Goal: Task Accomplishment & Management: Use online tool/utility

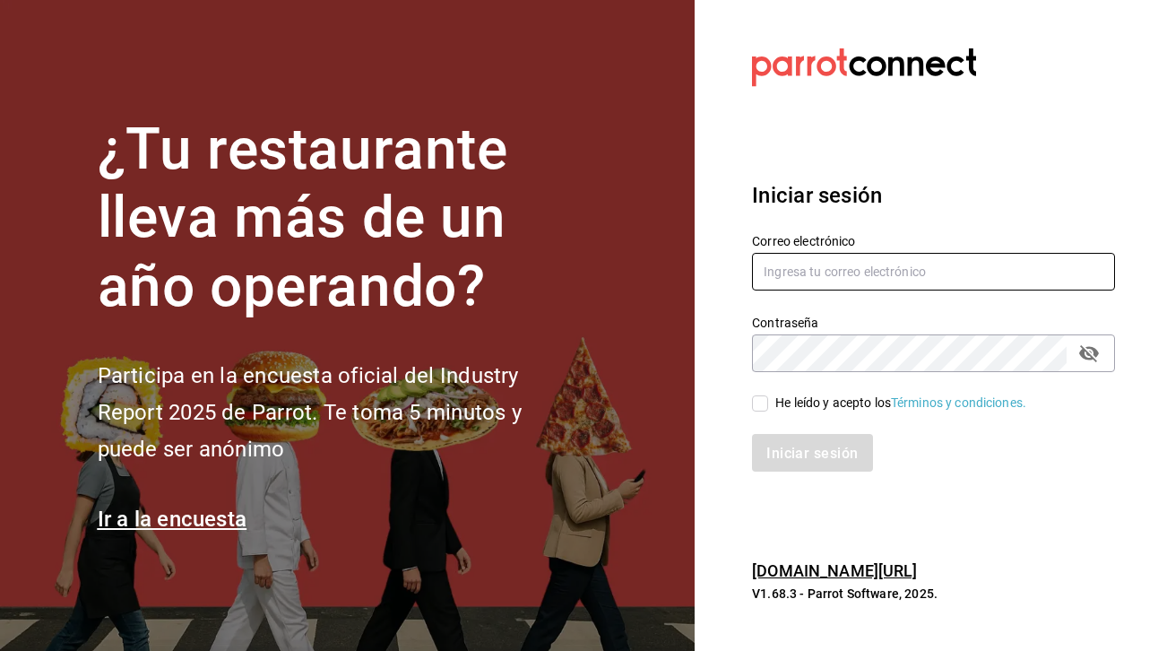
click at [793, 268] on input "text" at bounding box center [933, 272] width 363 height 38
paste input "pichi@zabal.mx"
type input "pichi@zabal.mx"
click at [762, 405] on input "He leído y acepto los Términos y condiciones." at bounding box center [760, 403] width 16 height 16
checkbox input "true"
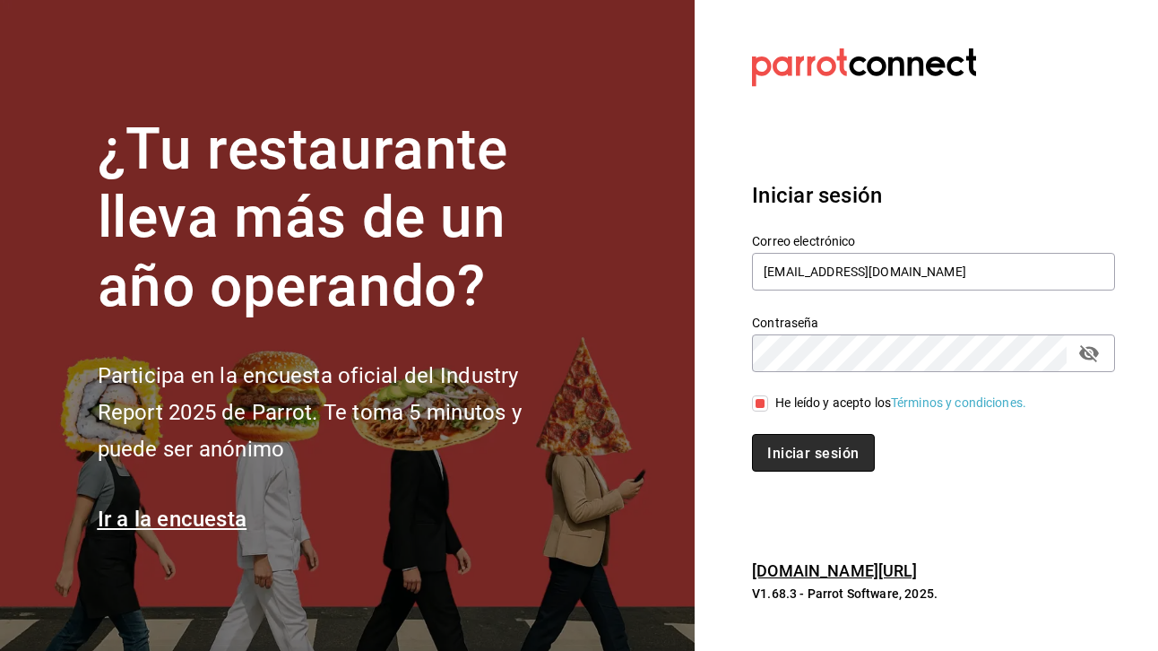
click at [803, 463] on button "Iniciar sesión" at bounding box center [813, 453] width 122 height 38
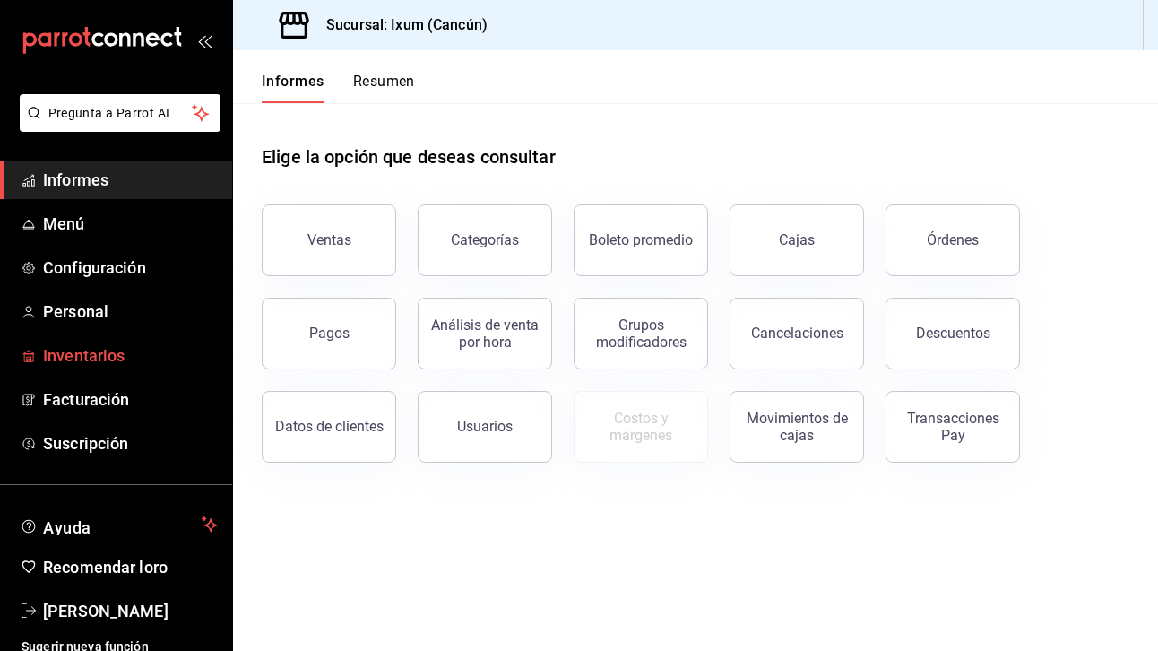
scroll to position [25, 0]
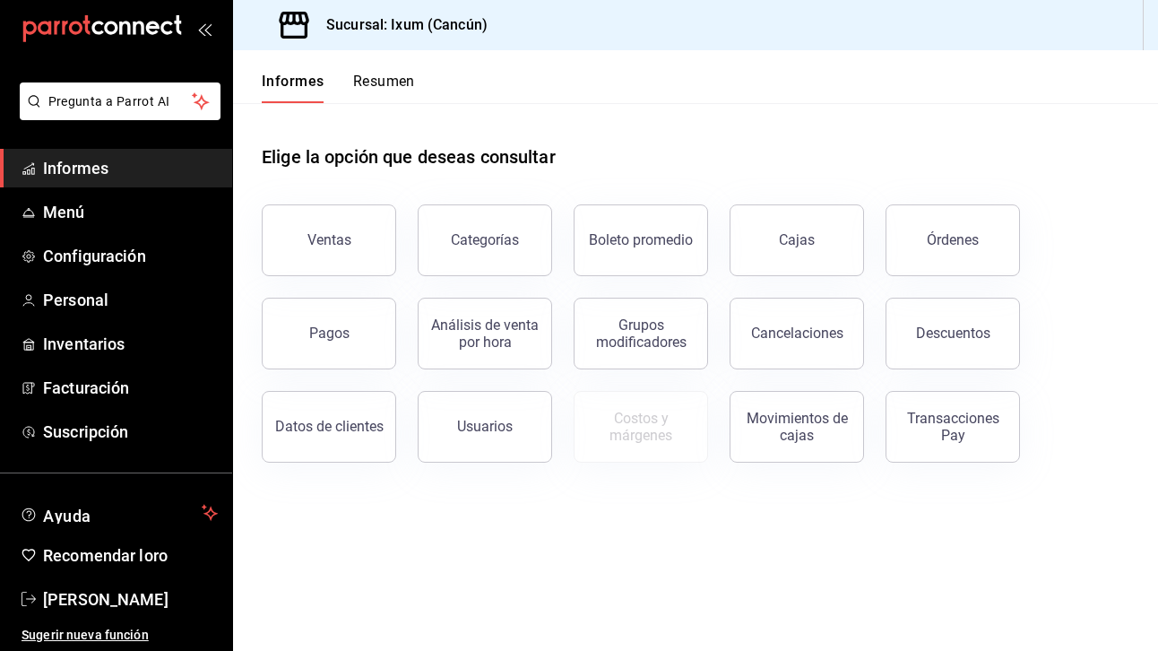
click at [411, 81] on font "Resumen" at bounding box center [384, 81] width 62 height 17
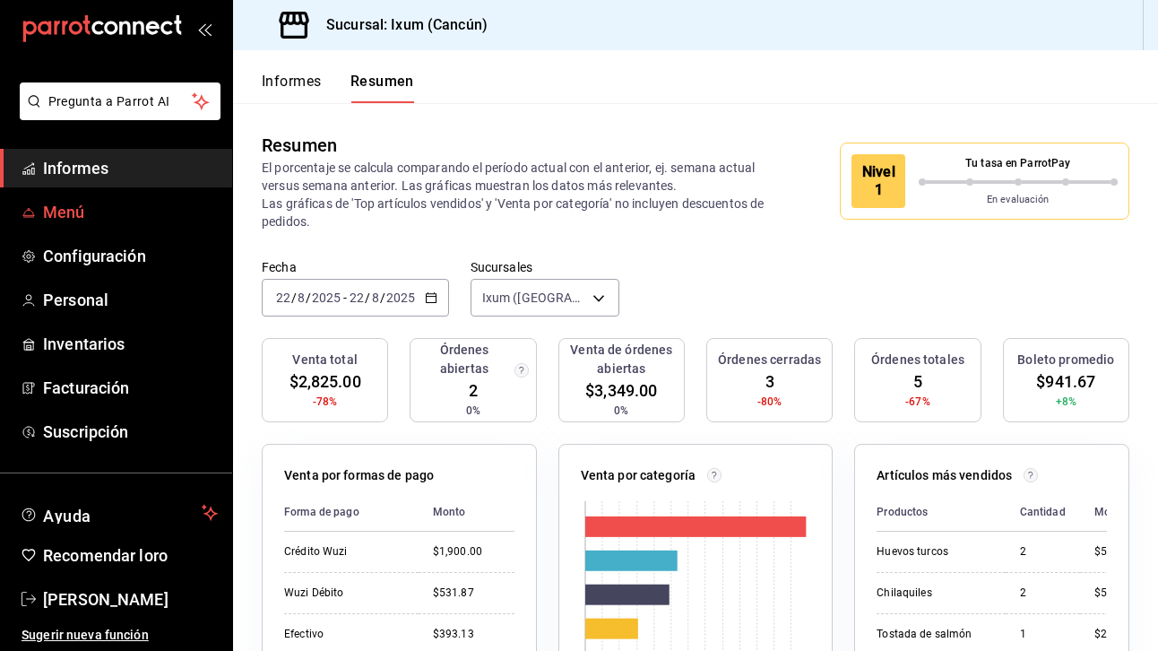
click at [56, 212] on font "Menú" at bounding box center [64, 212] width 42 height 19
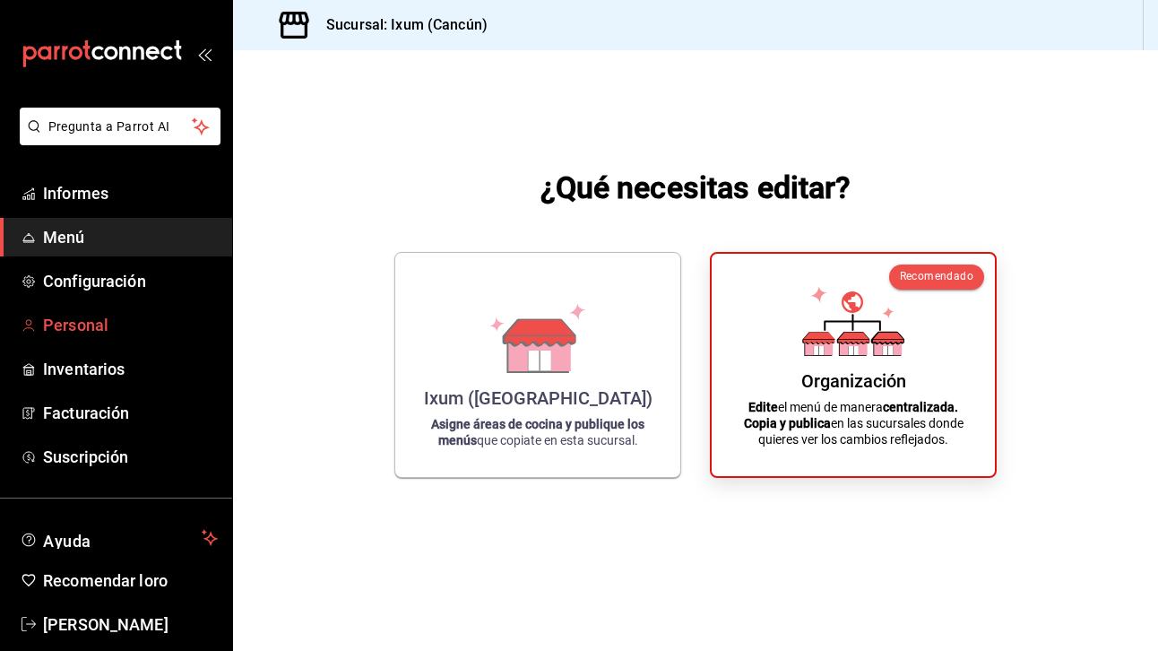
click at [107, 318] on font "Personal" at bounding box center [75, 325] width 65 height 19
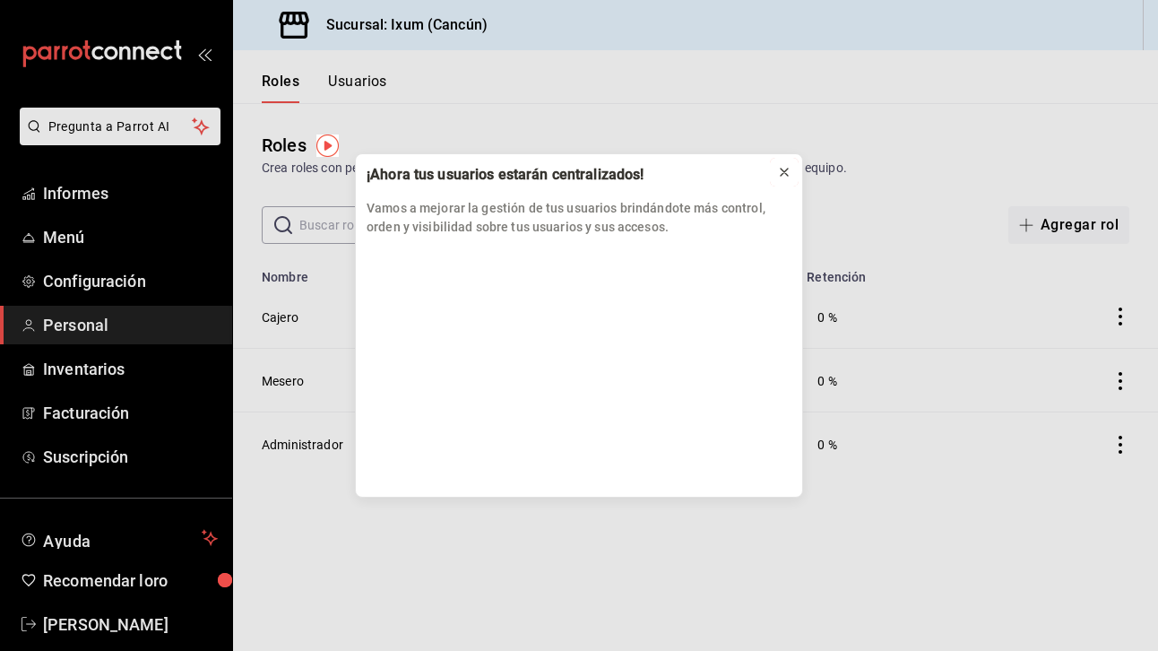
click at [783, 165] on icon at bounding box center [784, 172] width 14 height 14
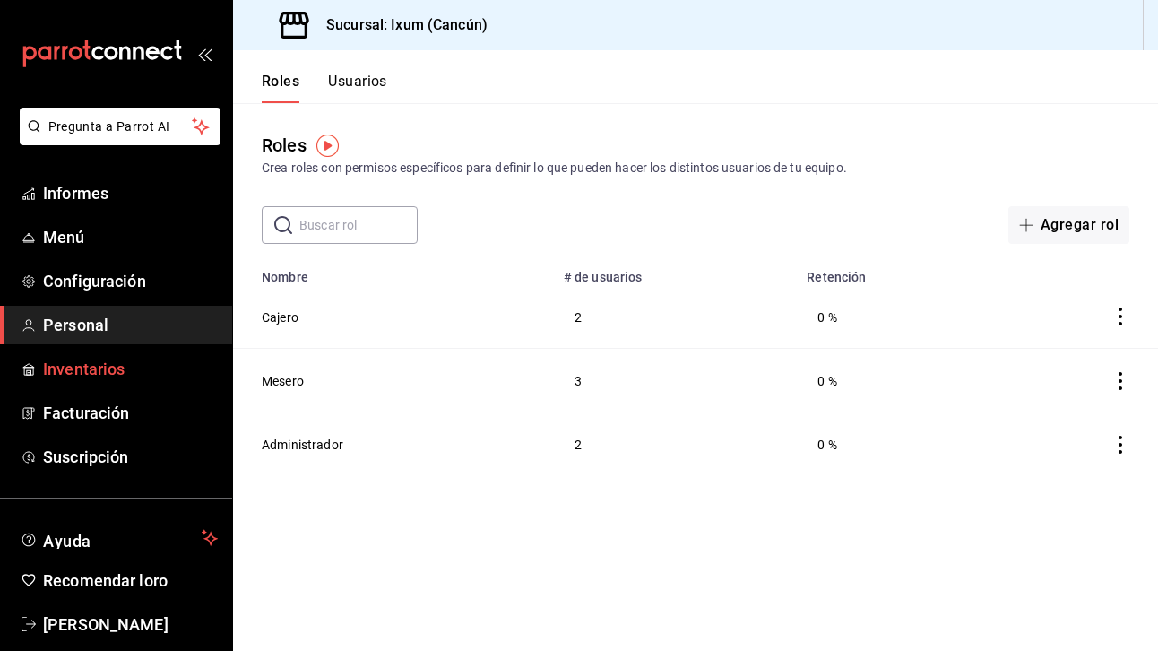
click at [138, 362] on span "Inventarios" at bounding box center [130, 369] width 175 height 24
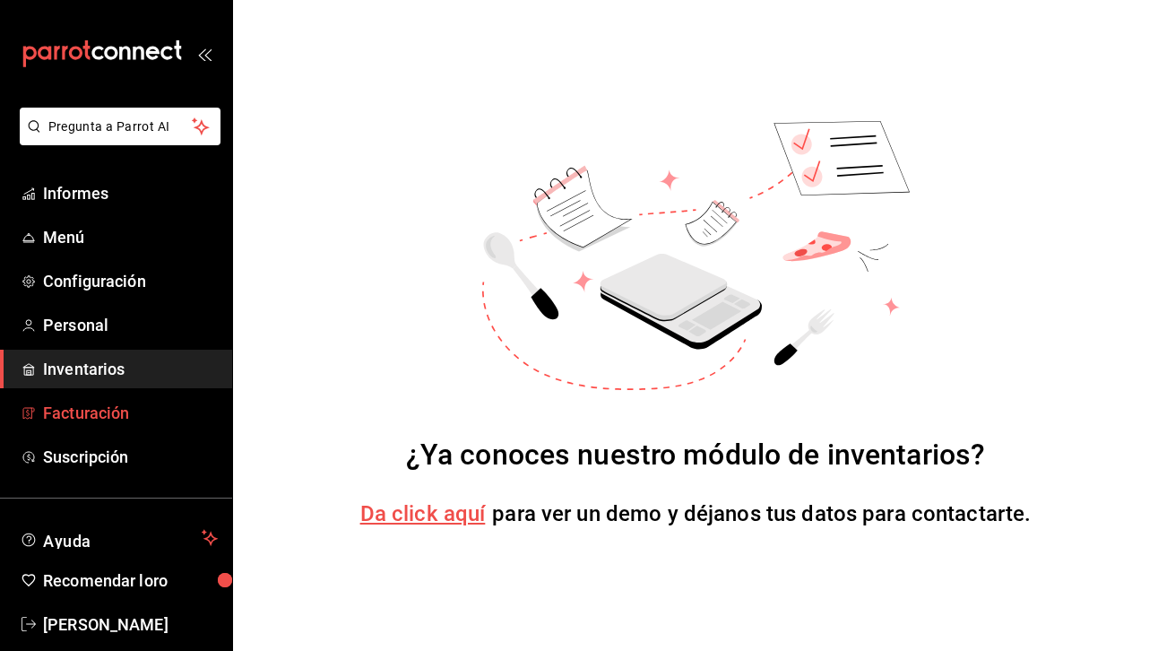
click at [117, 423] on span "Facturación" at bounding box center [130, 413] width 175 height 24
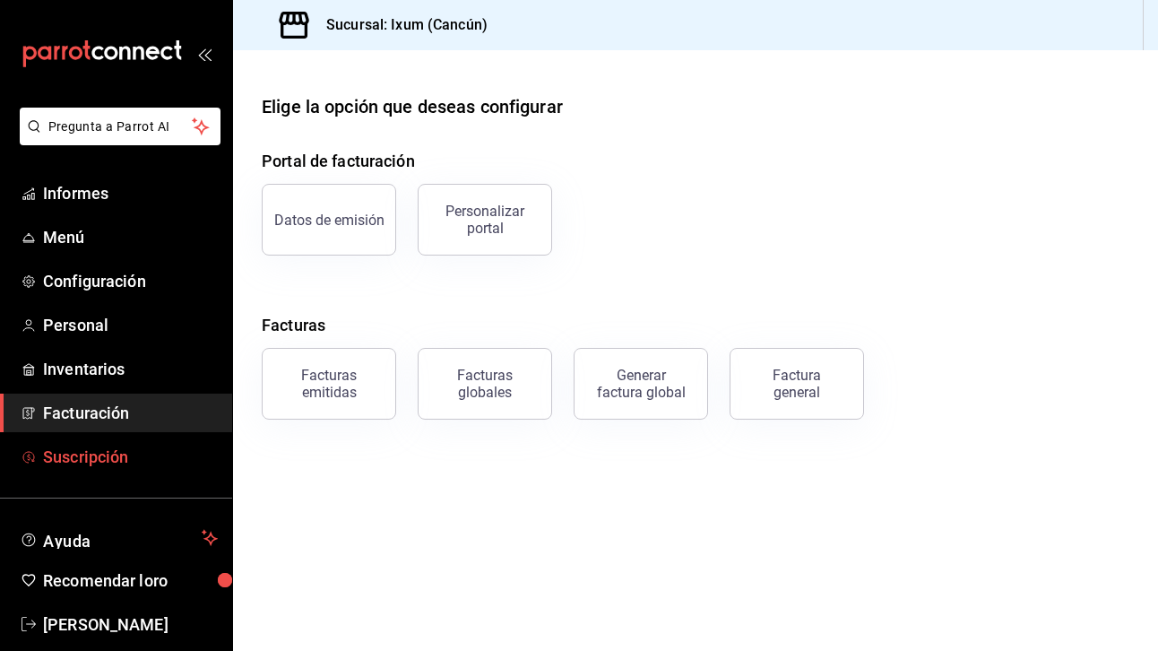
click at [128, 447] on font "Suscripción" at bounding box center [85, 456] width 85 height 19
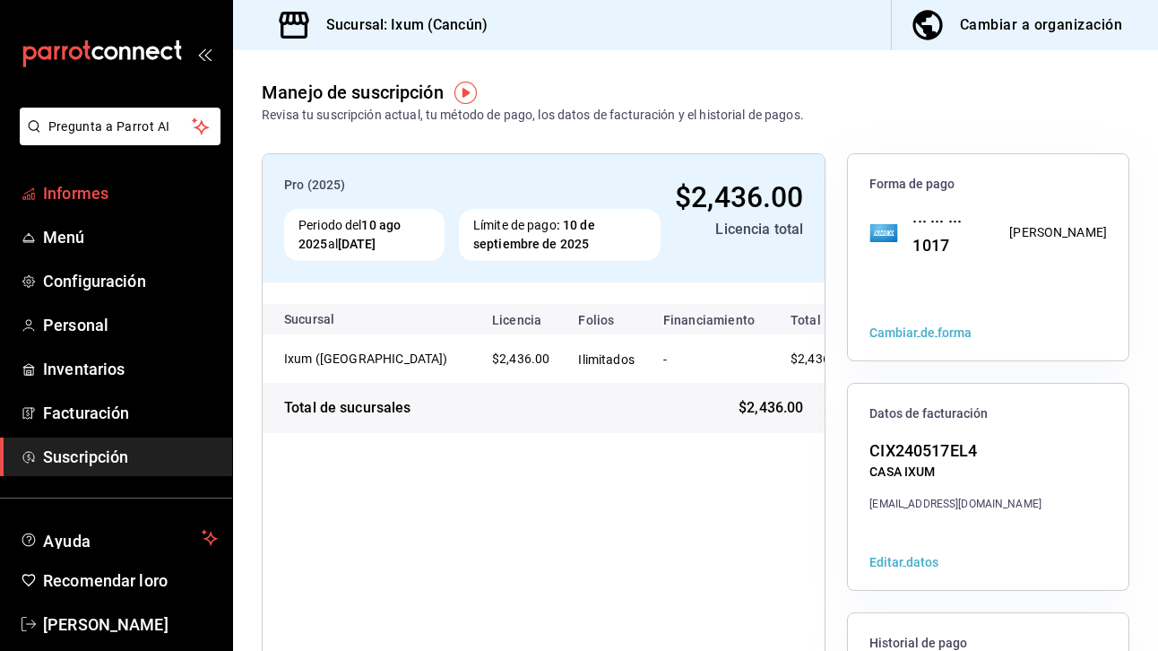
click at [116, 181] on span "Informes" at bounding box center [130, 193] width 175 height 24
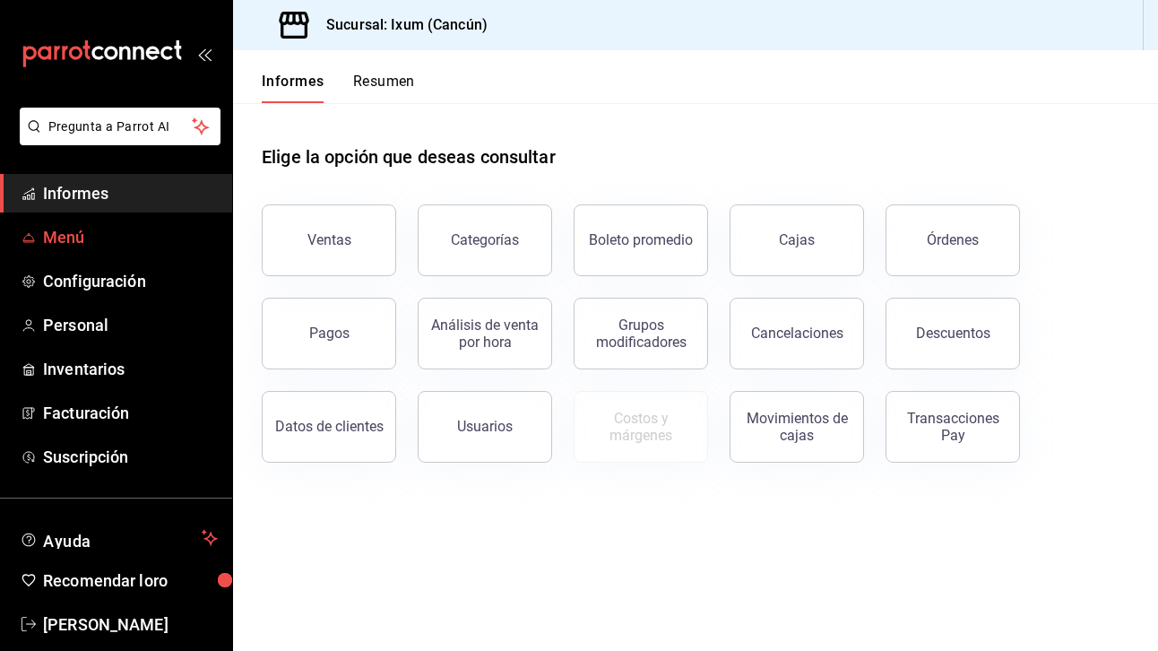
click at [109, 239] on span "Menú" at bounding box center [130, 237] width 175 height 24
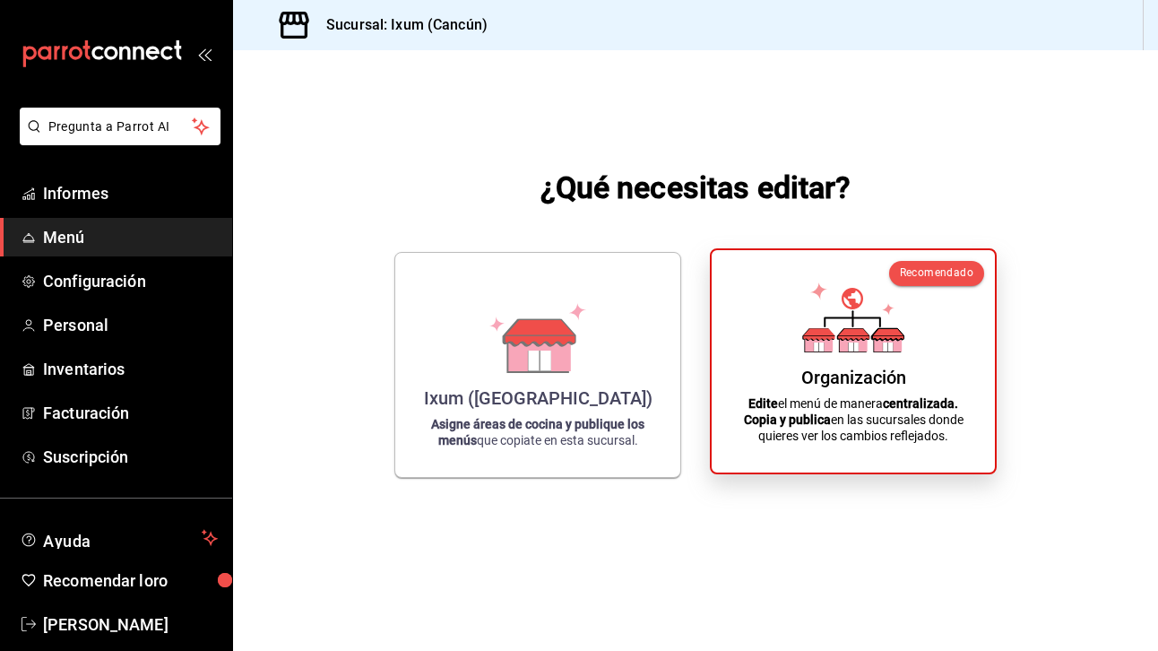
click at [798, 407] on font "el menú de manera" at bounding box center [830, 403] width 105 height 14
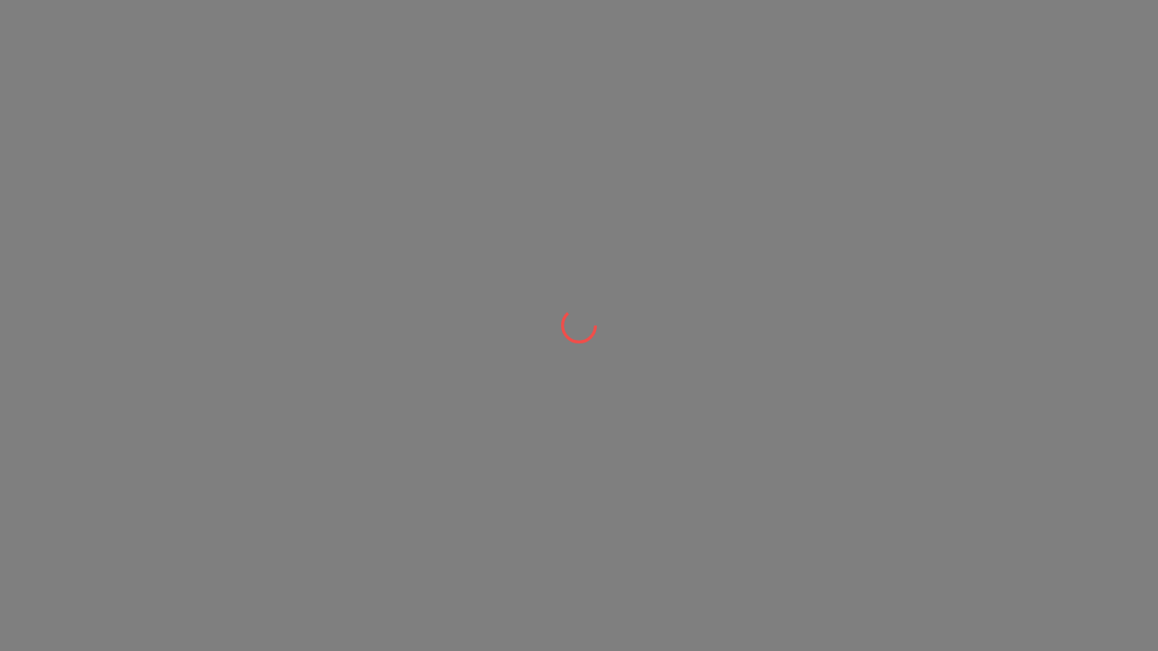
click at [798, 407] on div at bounding box center [579, 325] width 1158 height 651
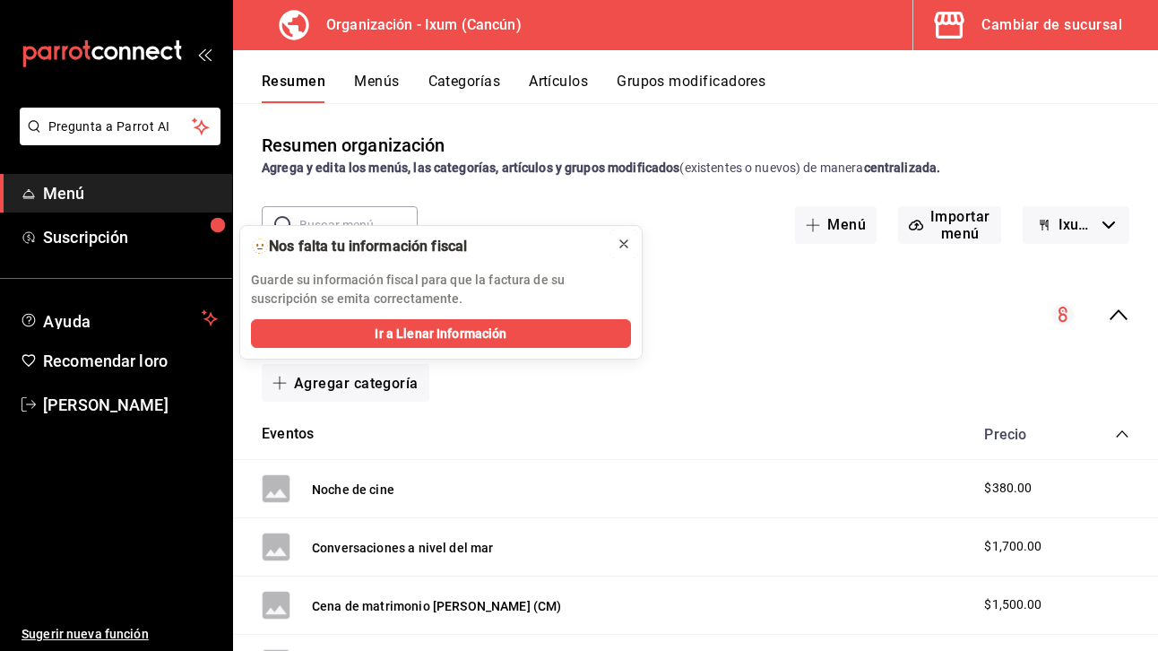
click at [628, 242] on icon at bounding box center [624, 244] width 14 height 14
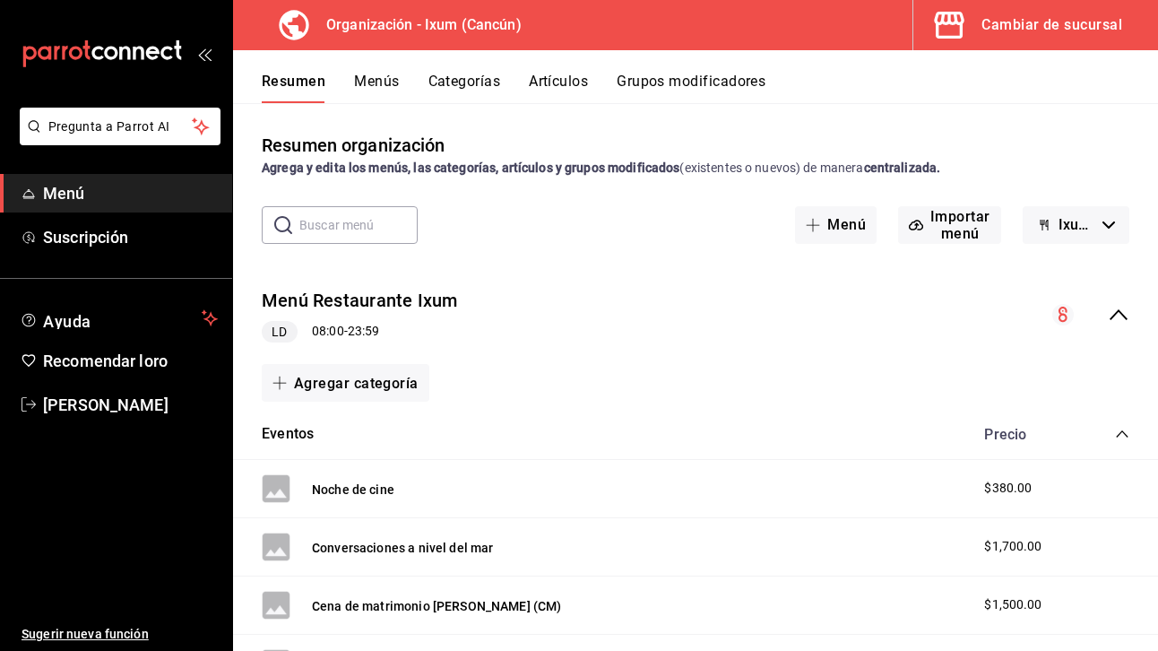
scroll to position [182, 0]
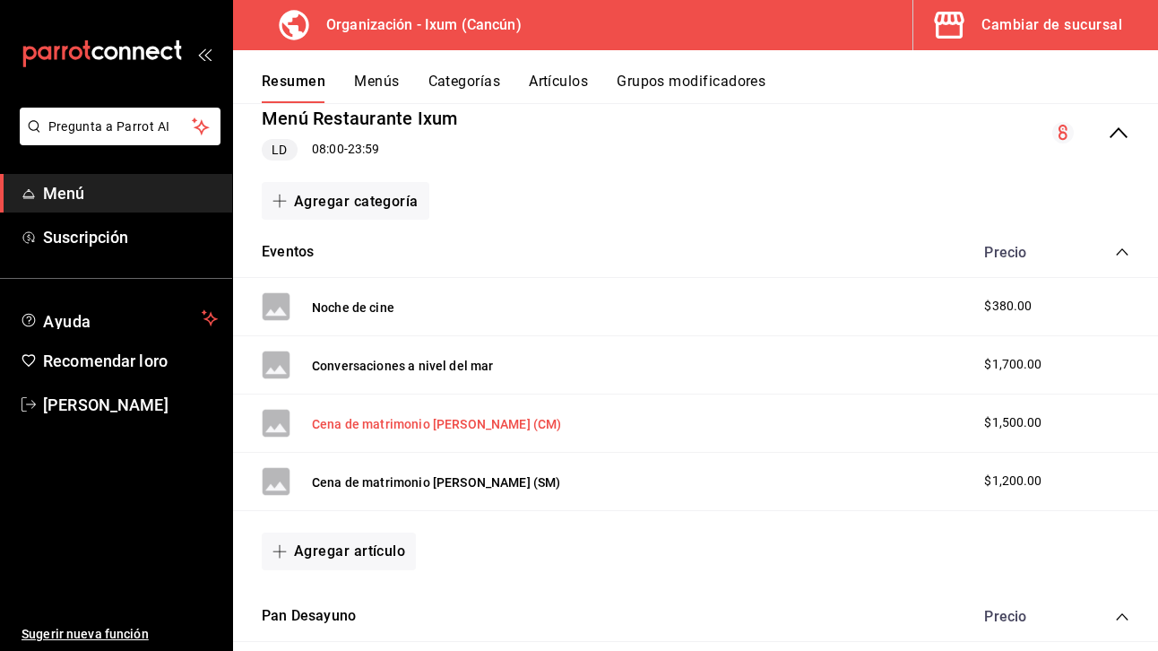
click at [407, 419] on font "Cena de matrimonio Alma (CM)" at bounding box center [437, 424] width 250 height 14
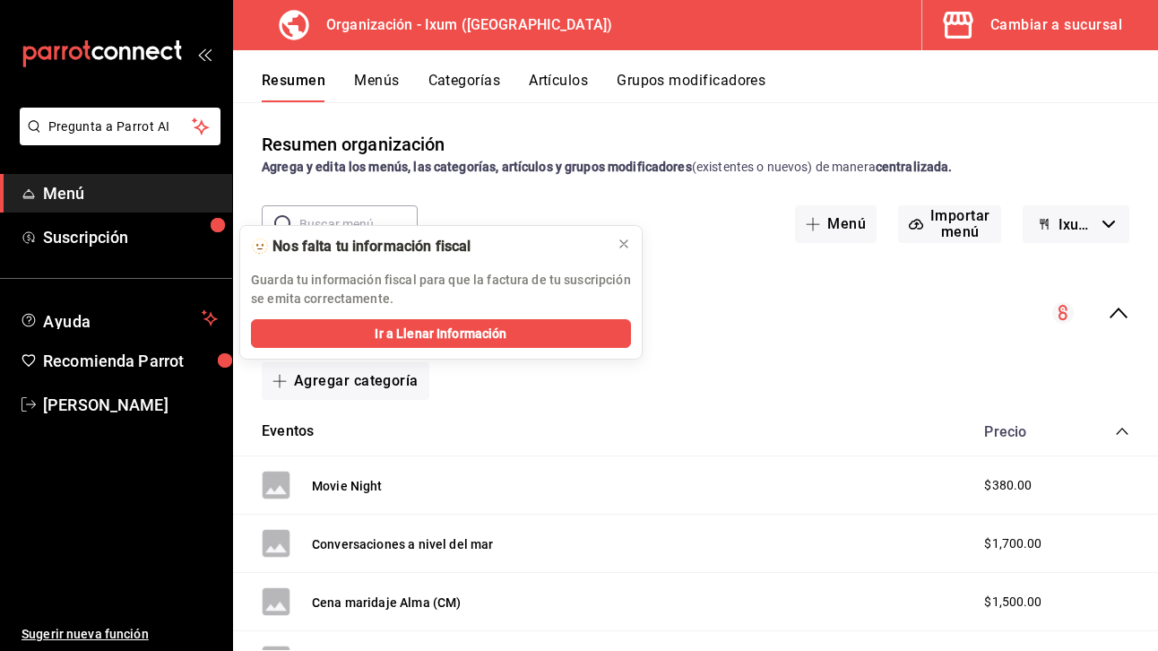
scroll to position [77, 0]
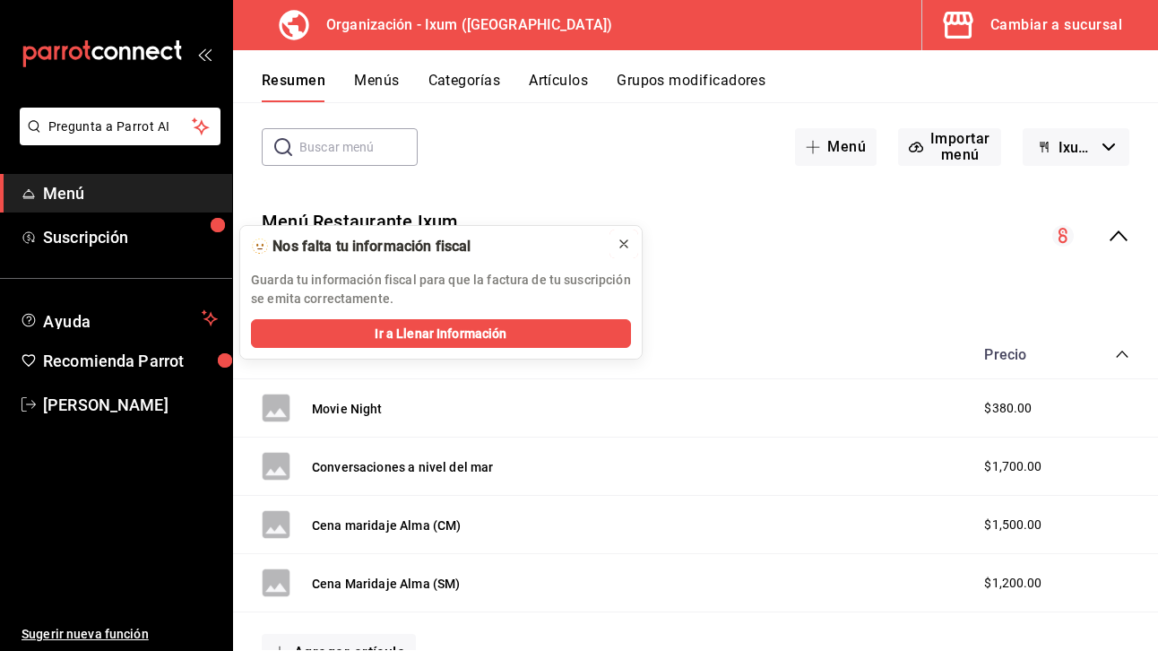
click at [622, 246] on icon at bounding box center [623, 243] width 7 height 7
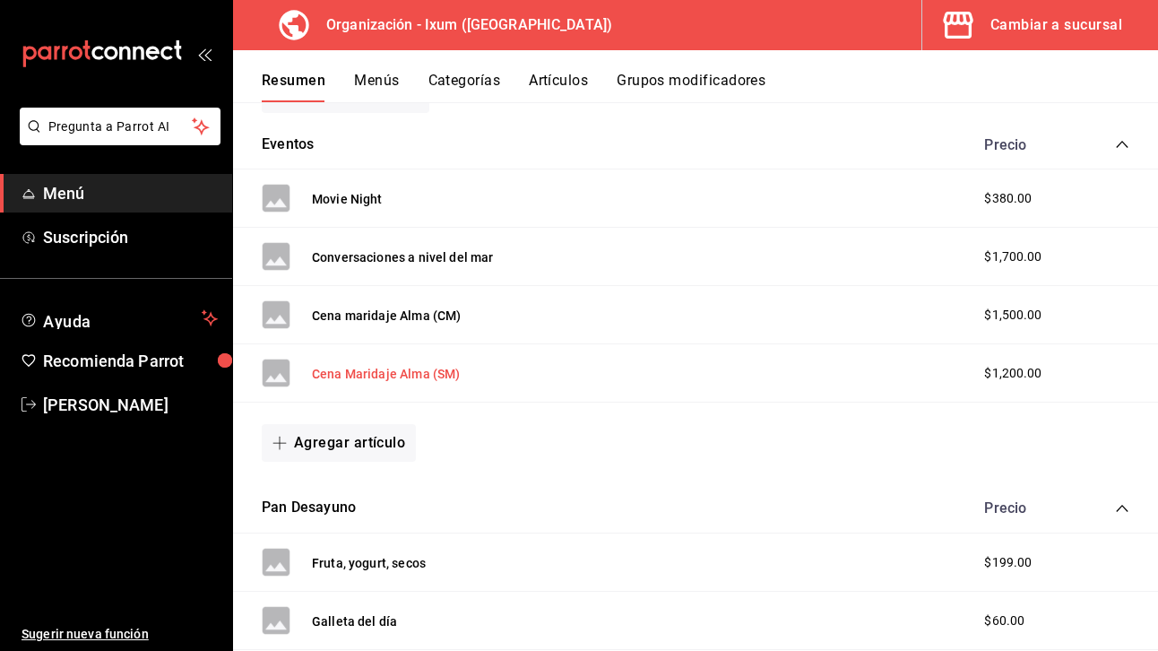
scroll to position [288, 0]
click at [369, 91] on button "Menús" at bounding box center [376, 87] width 45 height 30
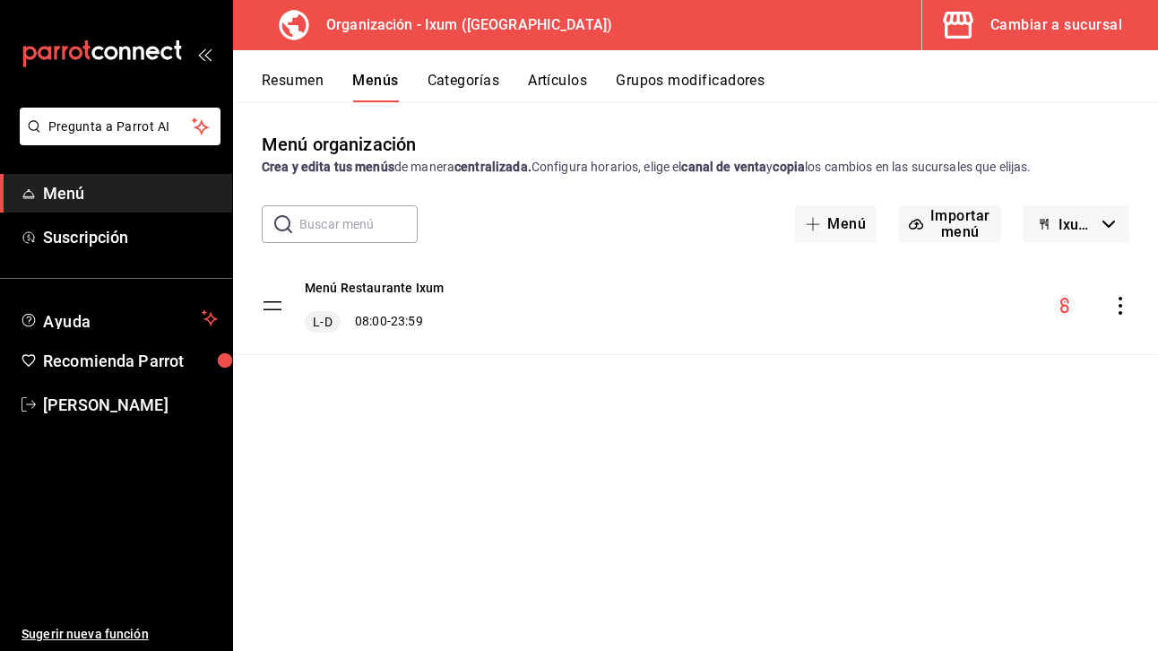
click at [1008, 24] on div "Cambiar a sucursal" at bounding box center [1057, 25] width 132 height 25
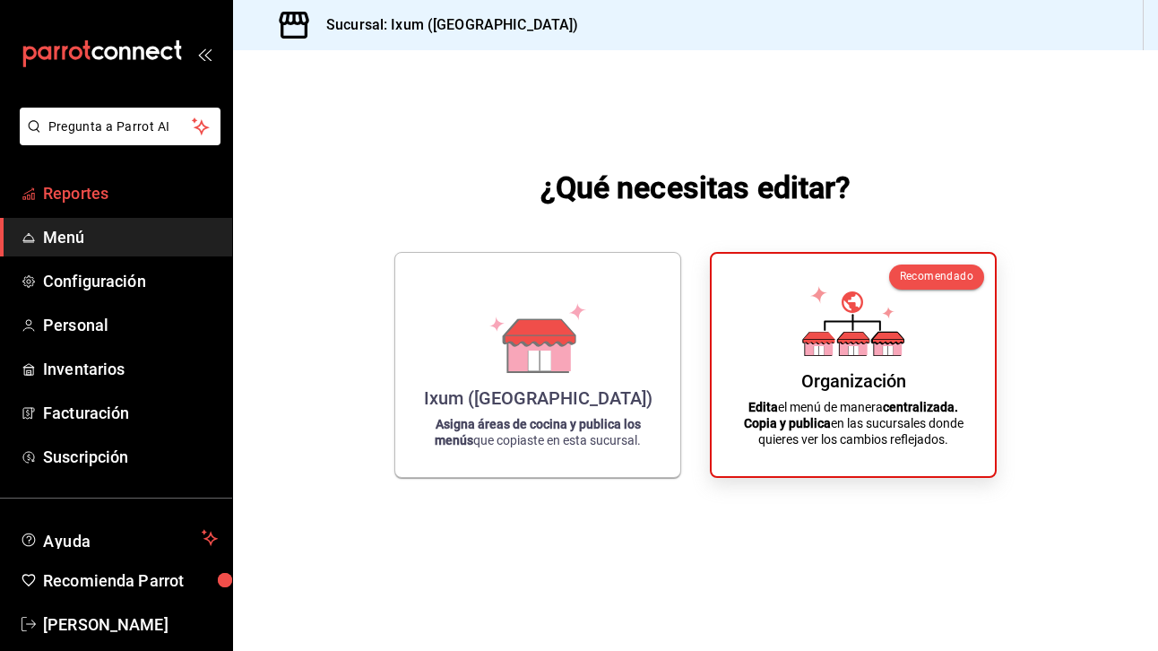
click at [160, 194] on span "Reportes" at bounding box center [130, 193] width 175 height 24
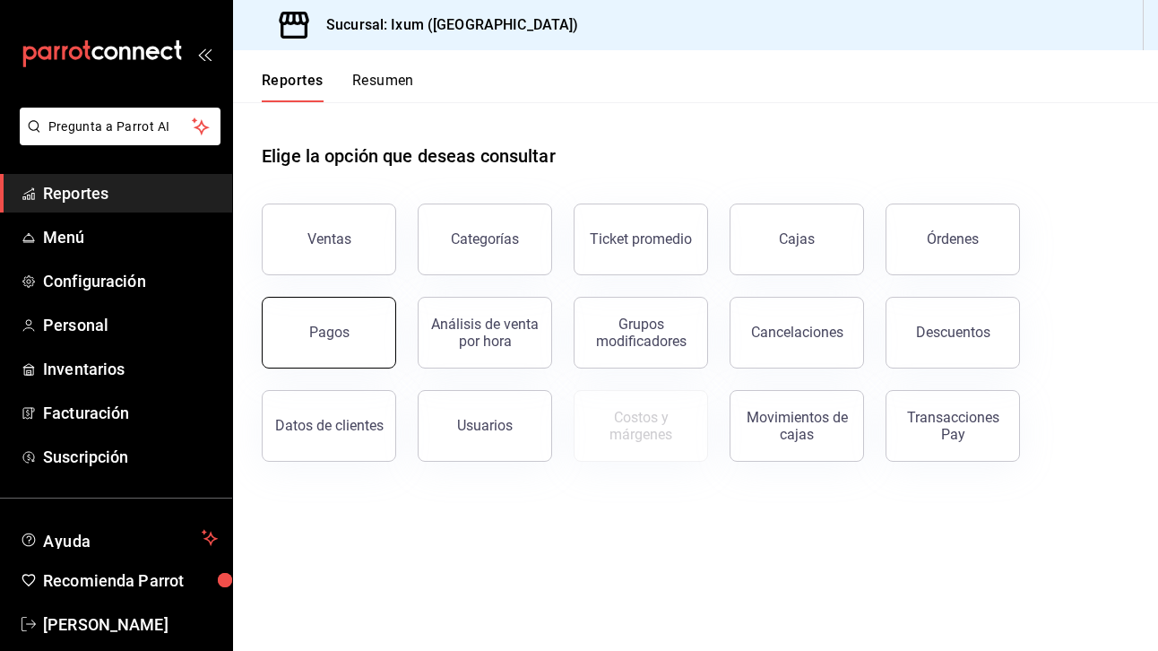
click at [353, 328] on button "Pagos" at bounding box center [329, 333] width 134 height 72
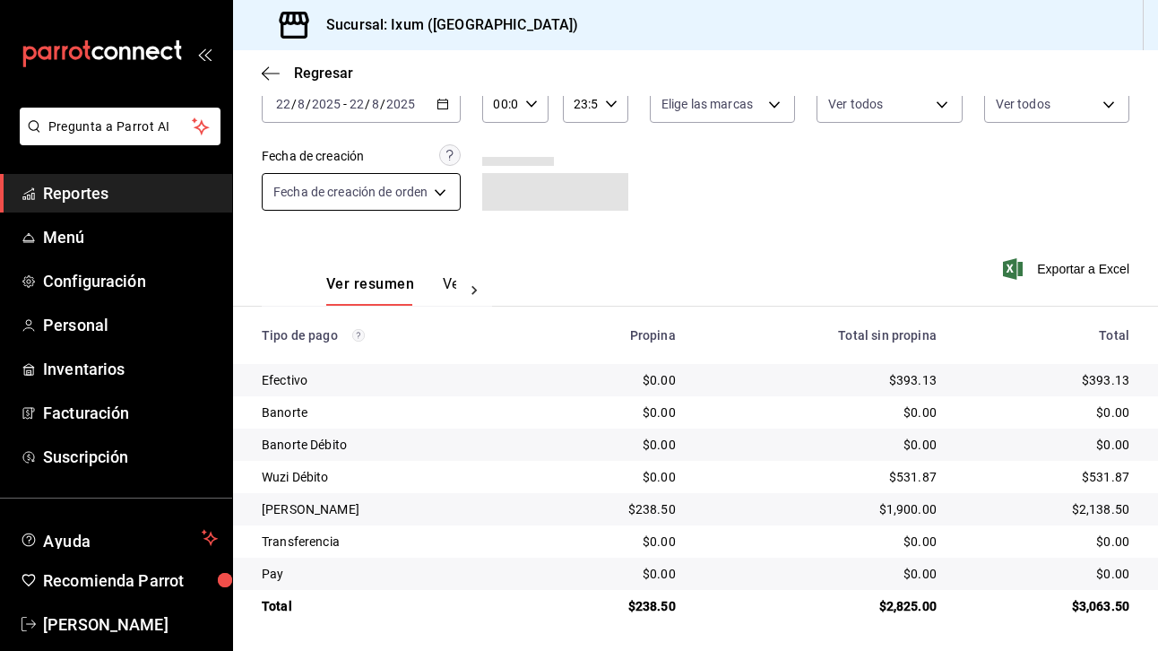
scroll to position [65, 0]
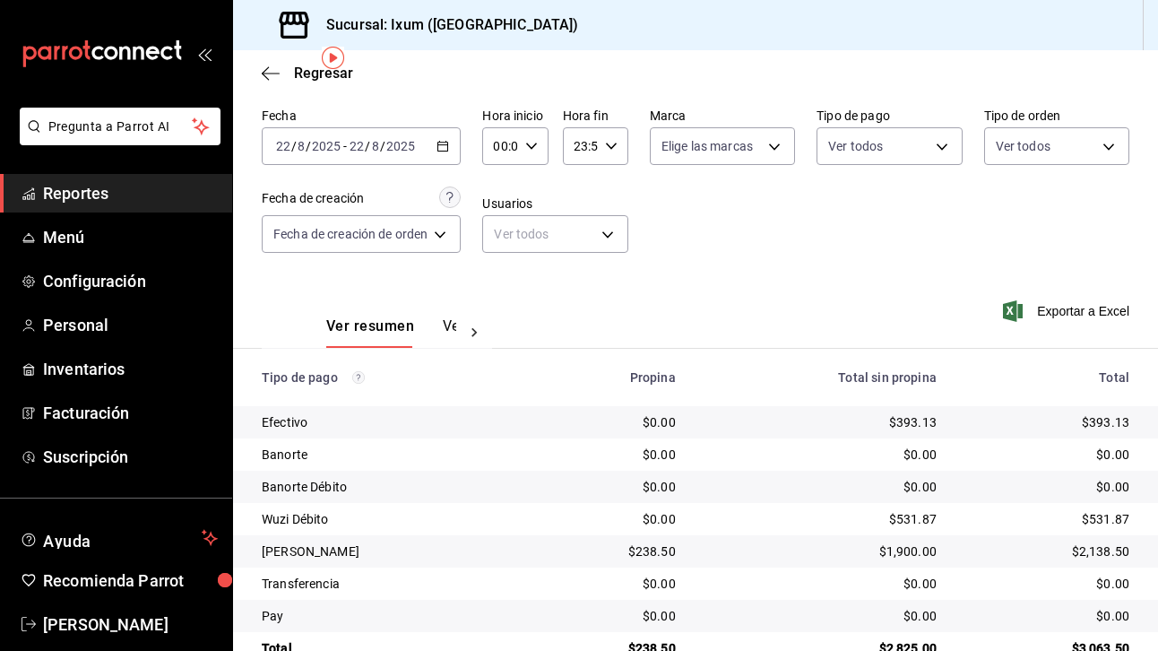
click at [437, 145] on div "[DATE] [DATE] - [DATE] [DATE]" at bounding box center [361, 146] width 199 height 38
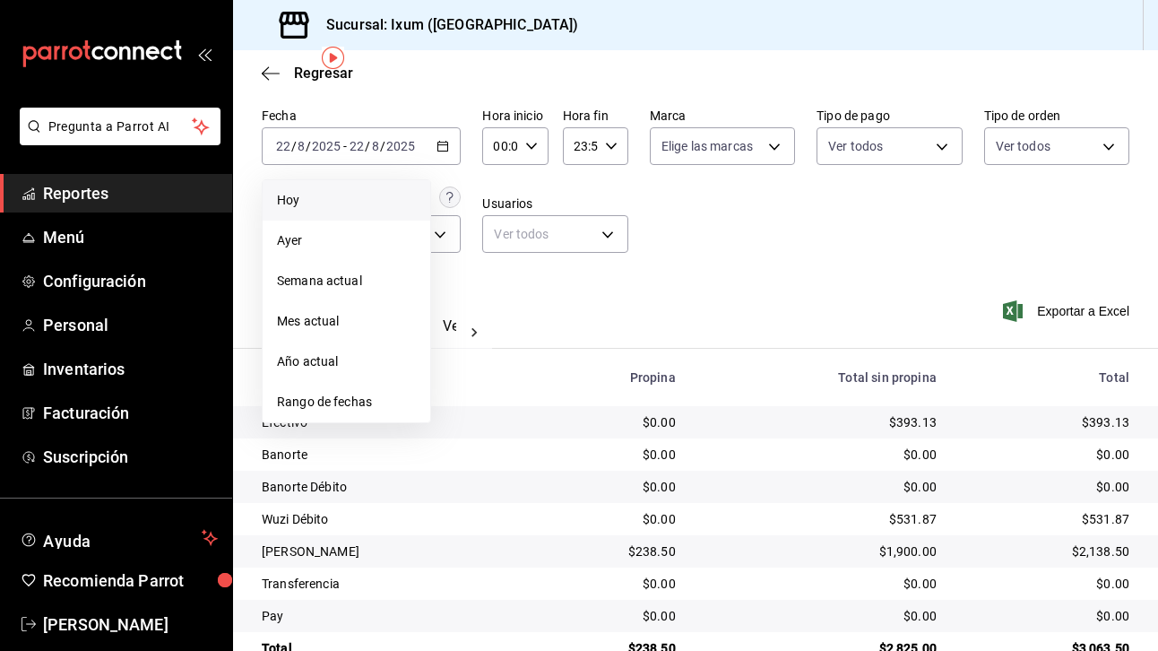
click at [350, 205] on span "Hoy" at bounding box center [346, 200] width 139 height 19
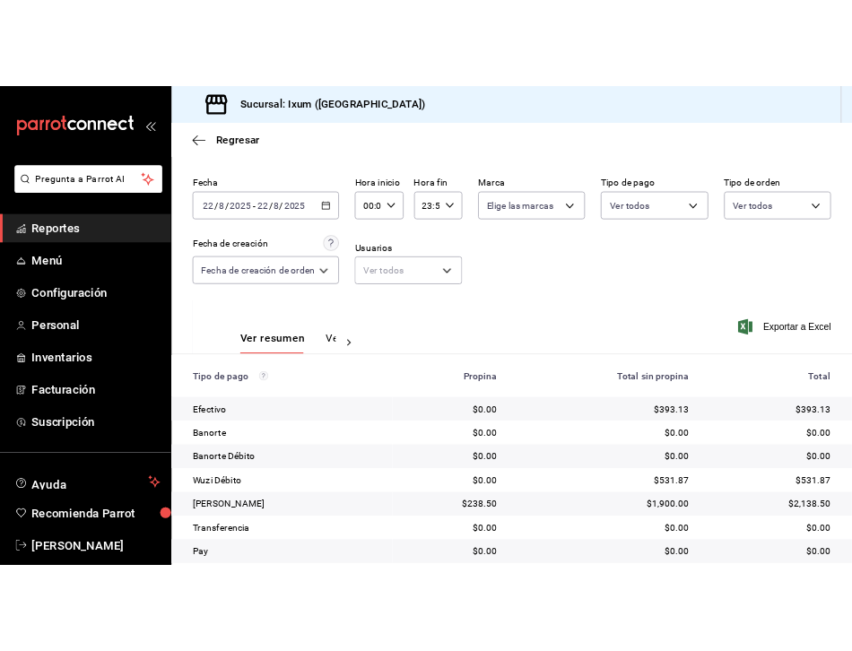
scroll to position [108, 0]
